Goal: Information Seeking & Learning: Learn about a topic

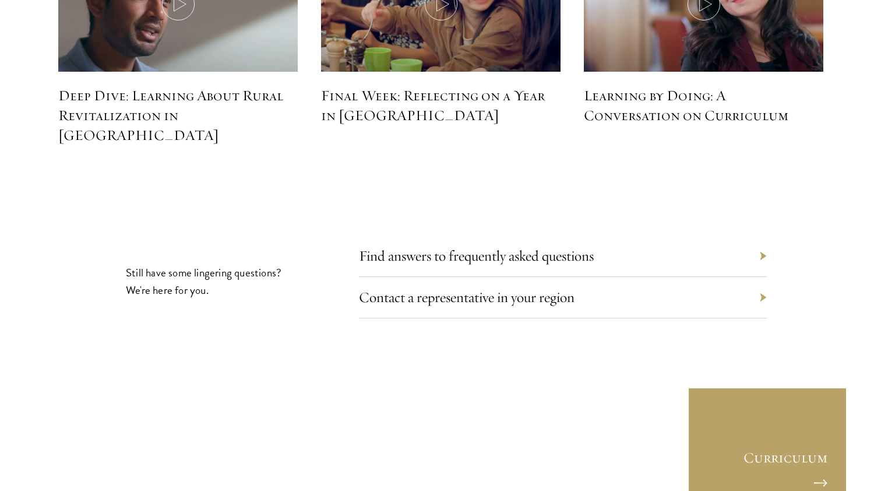
scroll to position [5328, 0]
click at [510, 287] on link "Contact a representative in your region" at bounding box center [476, 296] width 216 height 18
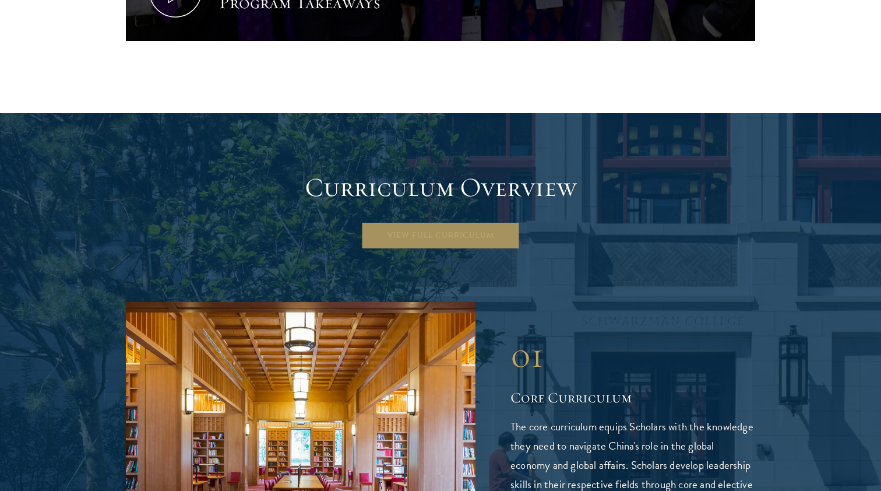
scroll to position [1522, 0]
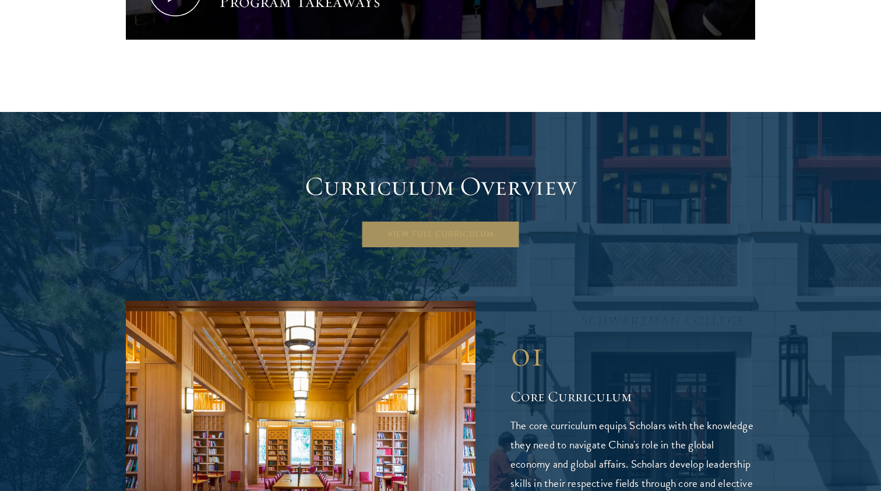
click at [443, 220] on link "View Full Curriculum" at bounding box center [440, 234] width 159 height 28
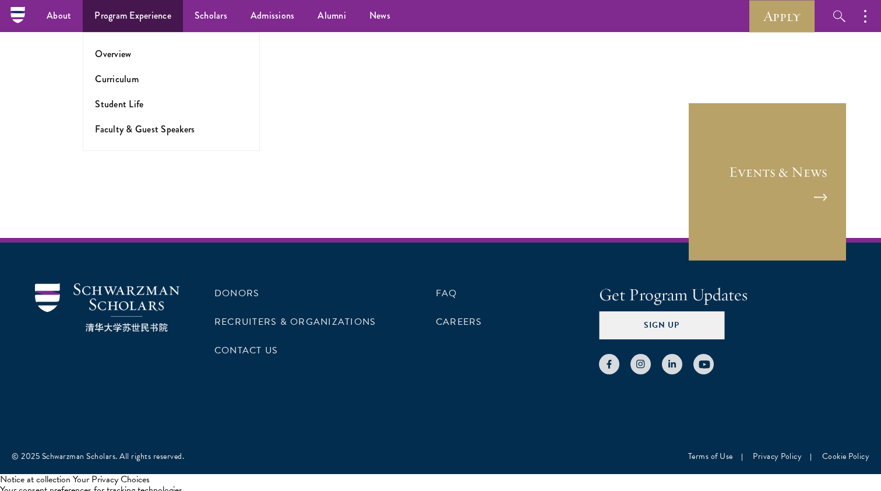
scroll to position [1873, 0]
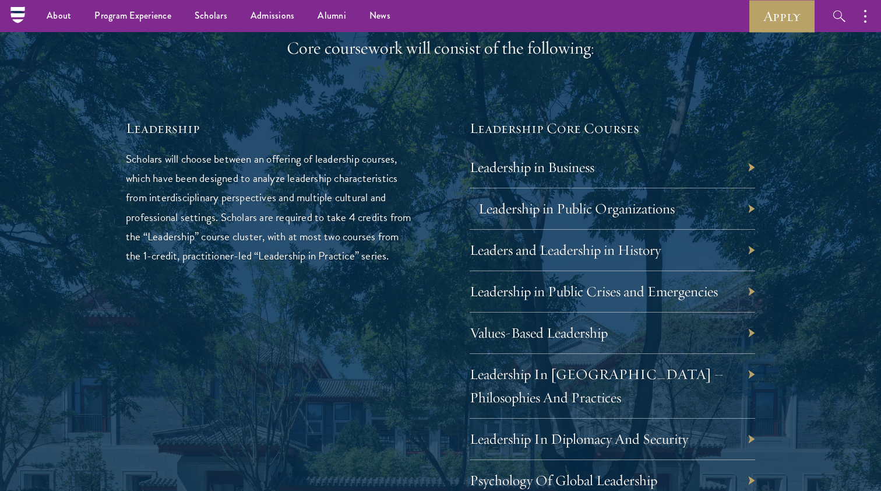
scroll to position [1840, 0]
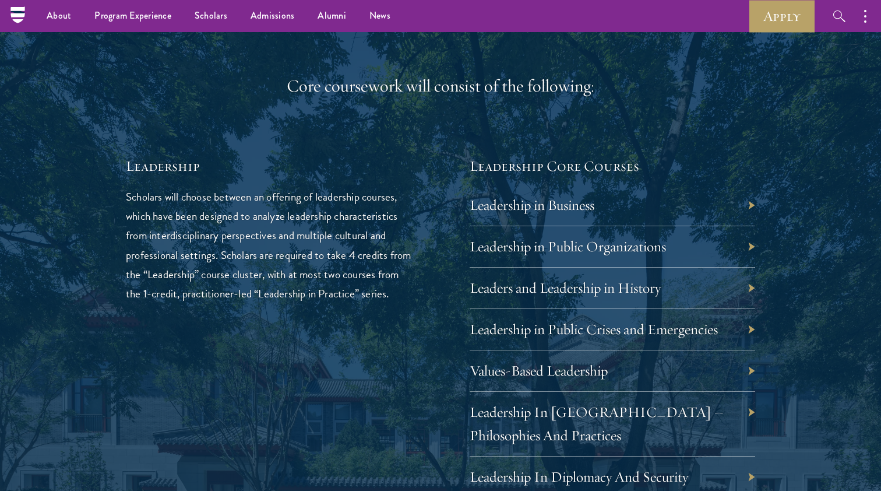
click at [607, 185] on div "Leadership in Business" at bounding box center [613, 205] width 286 height 41
click at [599, 199] on div "Leadership in Business" at bounding box center [613, 205] width 286 height 41
click at [583, 199] on link "Leadership in Business" at bounding box center [541, 205] width 125 height 18
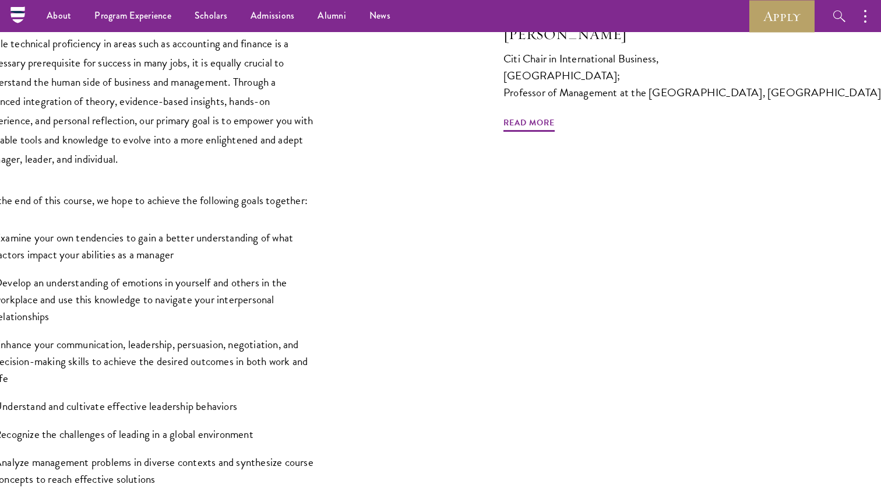
scroll to position [427, 175]
